Goal: Check status

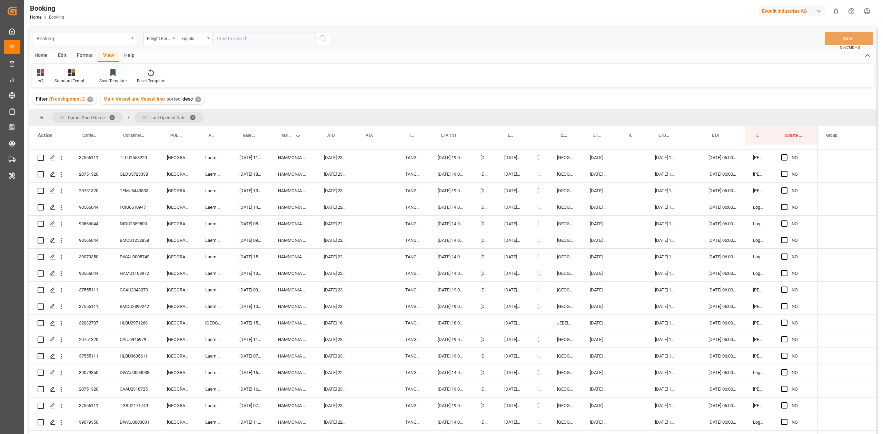
scroll to position [1890, 0]
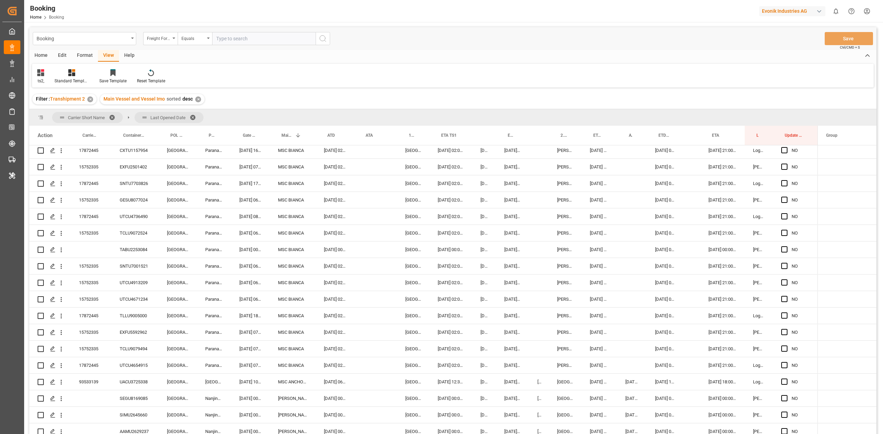
click at [91, 56] on div "Format" at bounding box center [85, 56] width 26 height 12
click at [42, 79] on div "Filter Rows" at bounding box center [47, 81] width 20 height 6
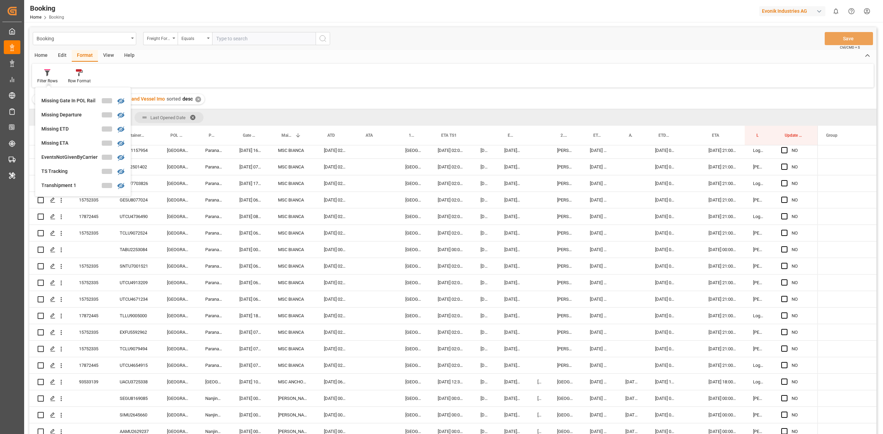
scroll to position [230, 0]
click at [79, 154] on div "Missing Gate Out POD" at bounding box center [71, 157] width 60 height 7
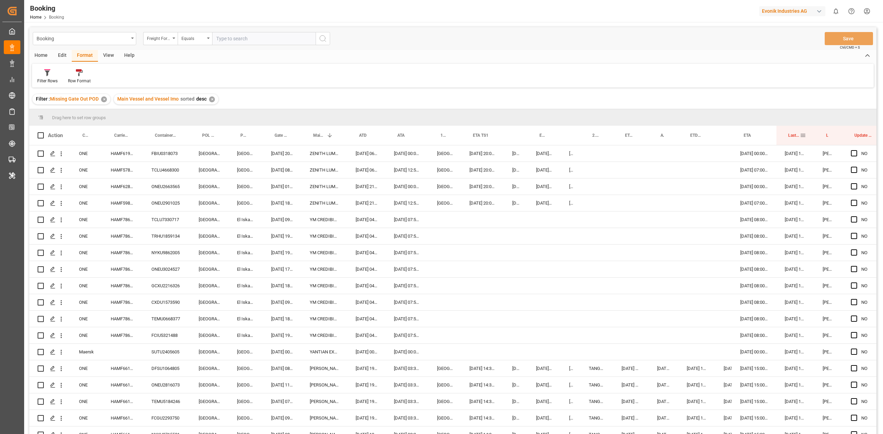
drag, startPoint x: 797, startPoint y: 139, endPoint x: 781, endPoint y: 114, distance: 29.8
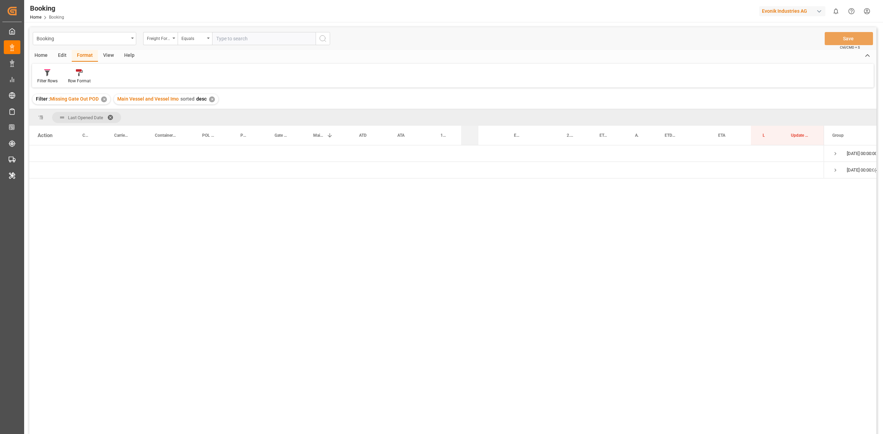
drag, startPoint x: 503, startPoint y: 137, endPoint x: 462, endPoint y: 137, distance: 40.7
click at [462, 137] on div "ETA TS1" at bounding box center [469, 135] width 17 height 19
drag, startPoint x: 385, startPoint y: 135, endPoint x: 344, endPoint y: 137, distance: 41.0
click at [344, 137] on div "Action Carrier Short Name Carrier Booking No. Container No." at bounding box center [417, 135] width 776 height 19
click at [815, 151] on span "Press SPACE to select this row." at bounding box center [817, 154] width 6 height 6
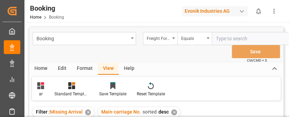
scroll to position [10, 0]
